Goal: Information Seeking & Learning: Learn about a topic

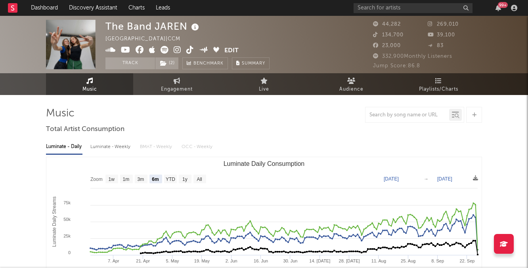
select select "6m"
click at [385, 7] on input "text" at bounding box center [413, 8] width 119 height 10
click at [403, 10] on input "text" at bounding box center [413, 8] width 119 height 10
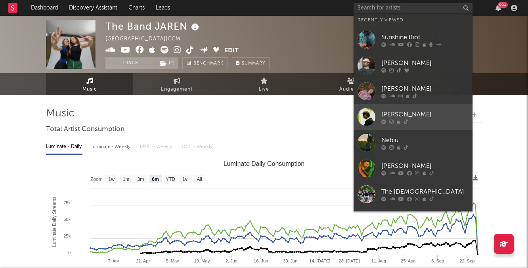
click at [390, 106] on link "[PERSON_NAME]" at bounding box center [413, 117] width 119 height 26
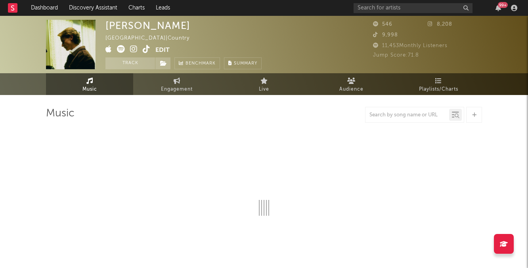
select select "1w"
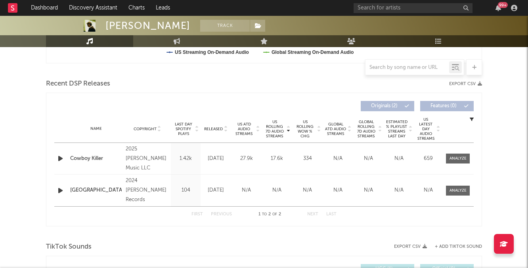
scroll to position [255, 0]
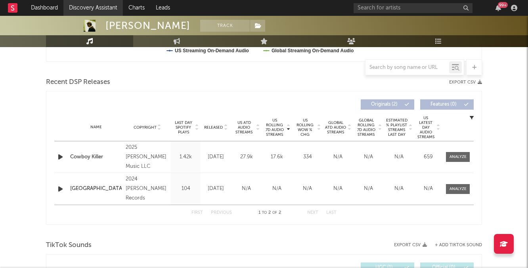
click at [109, 12] on link "Discovery Assistant" at bounding box center [92, 8] width 59 height 16
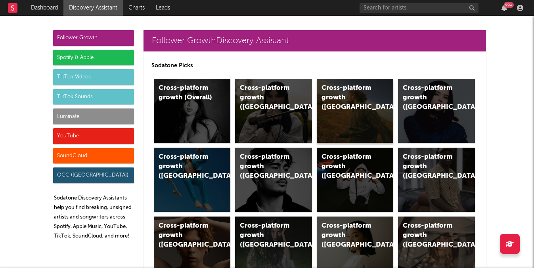
click at [328, 125] on div "Cross-platform growth ([GEOGRAPHIC_DATA])" at bounding box center [355, 111] width 77 height 64
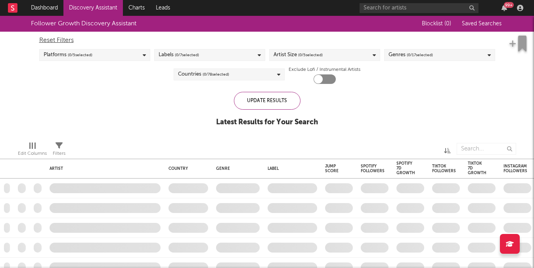
checkbox input "true"
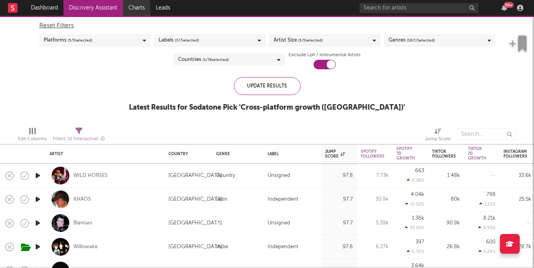
click at [133, 11] on link "Charts" at bounding box center [136, 8] width 27 height 16
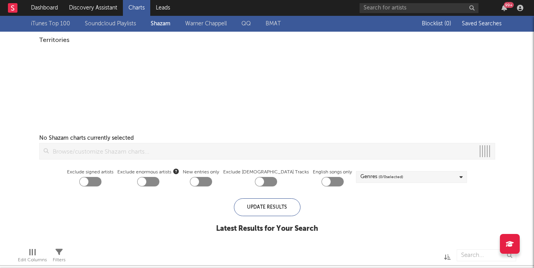
checkbox input "true"
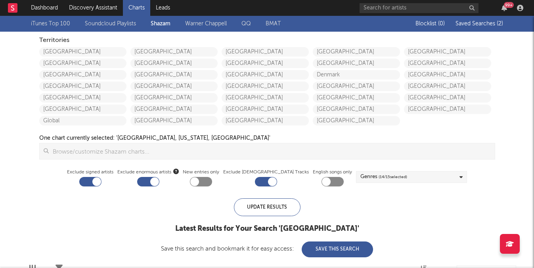
click at [474, 22] on span "Saved Searches ( 2 )" at bounding box center [480, 24] width 48 height 6
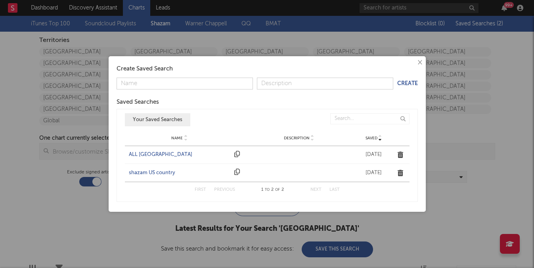
click at [148, 155] on div "ALL [GEOGRAPHIC_DATA]" at bounding box center [180, 155] width 102 height 8
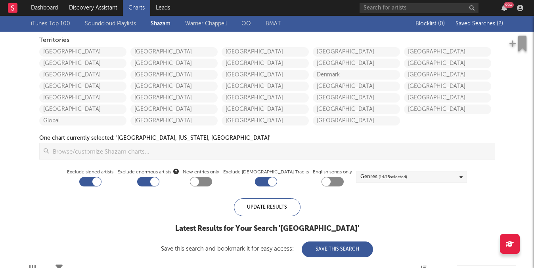
checkbox input "false"
checkbox input "true"
